Goal: Find specific page/section: Find specific page/section

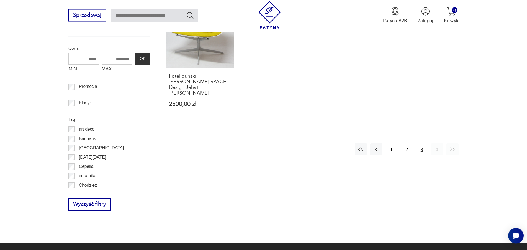
scroll to position [252, 0]
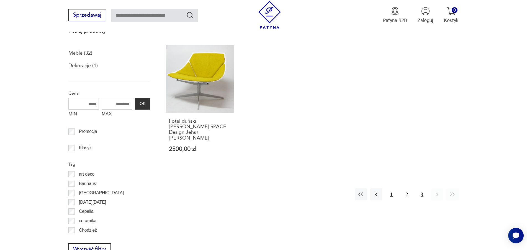
click at [392, 188] on button "1" at bounding box center [392, 194] width 12 height 12
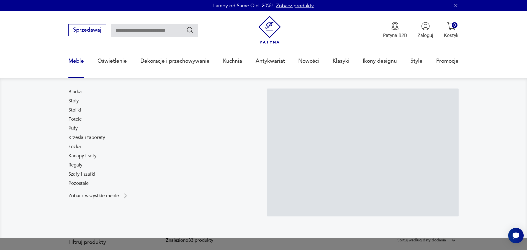
click at [79, 58] on link "Meble" at bounding box center [76, 60] width 16 height 25
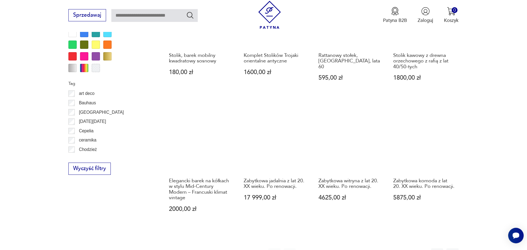
scroll to position [676, 0]
